Goal: Transaction & Acquisition: Purchase product/service

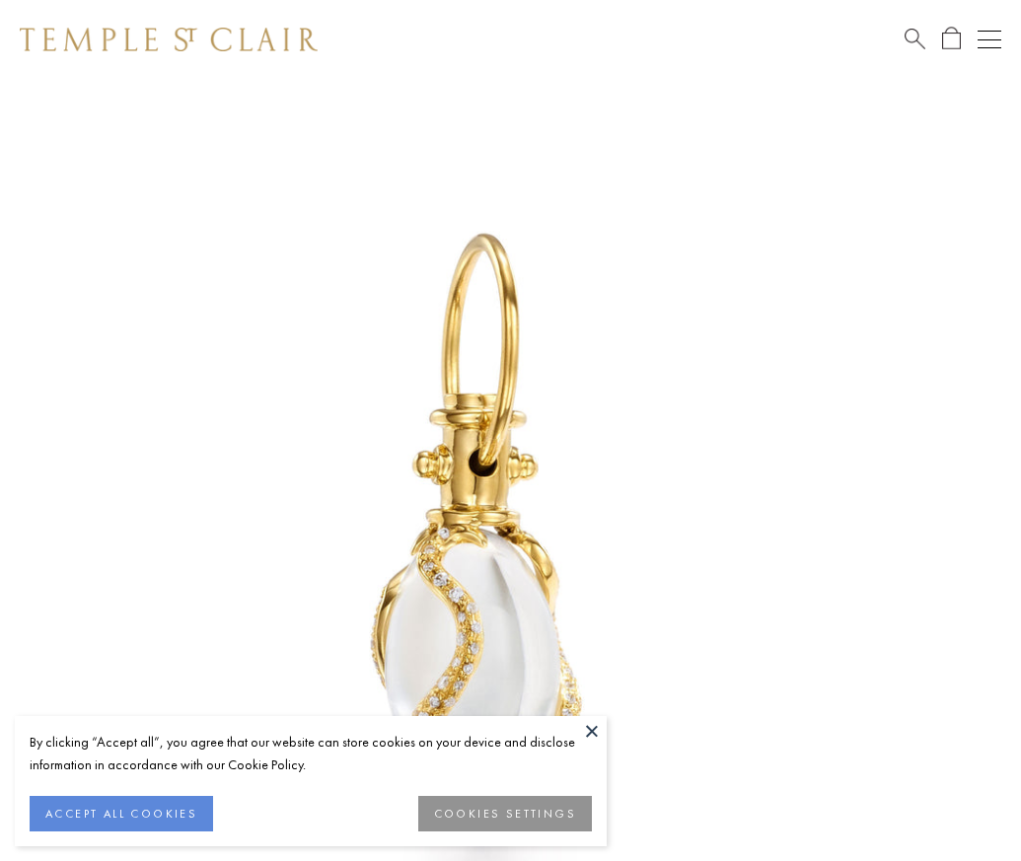
scroll to position [33, 0]
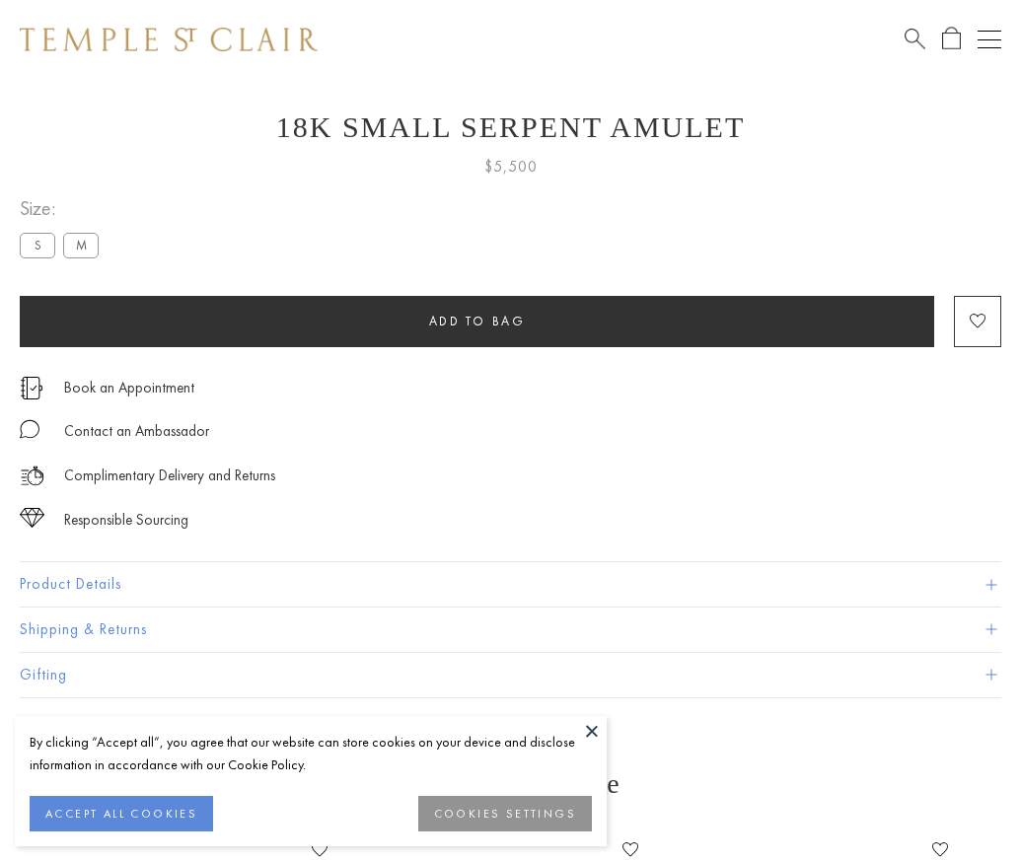
click at [476, 321] on span "Add to bag" at bounding box center [477, 321] width 97 height 17
